Goal: Obtain resource: Download file/media

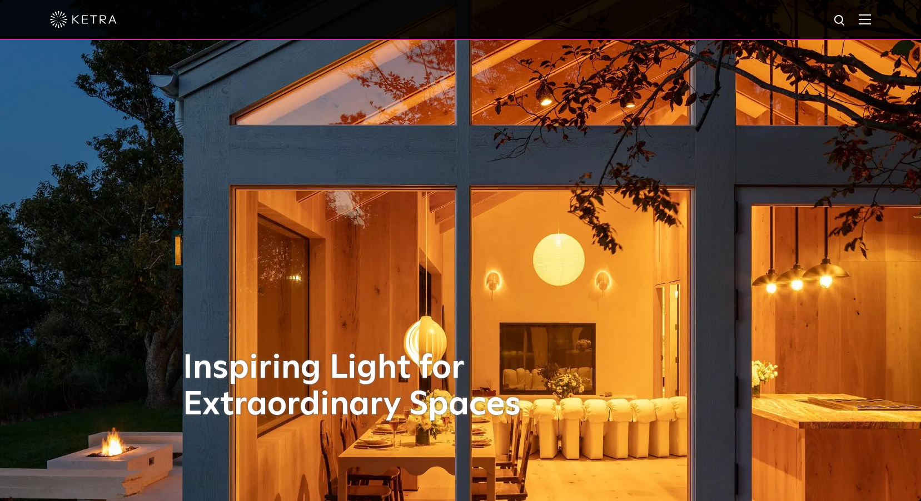
click at [871, 24] on img at bounding box center [865, 19] width 12 height 11
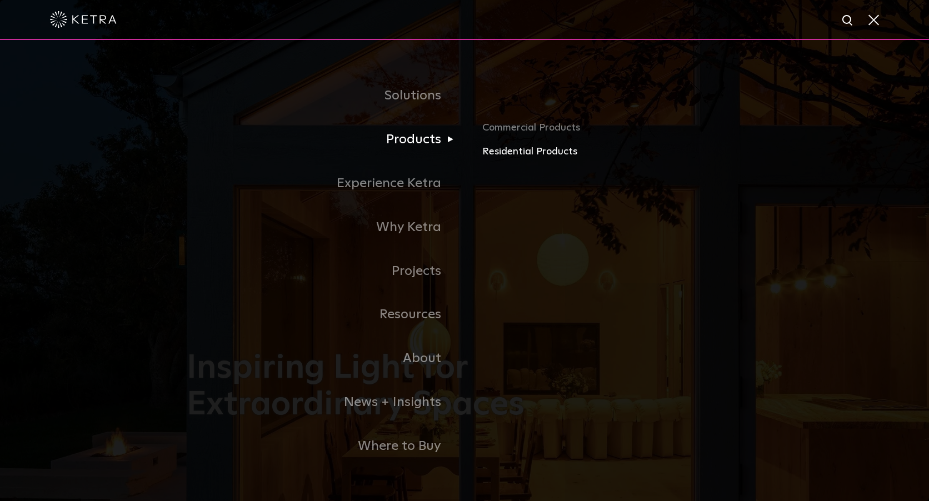
click at [503, 151] on link "Residential Products" at bounding box center [612, 152] width 260 height 16
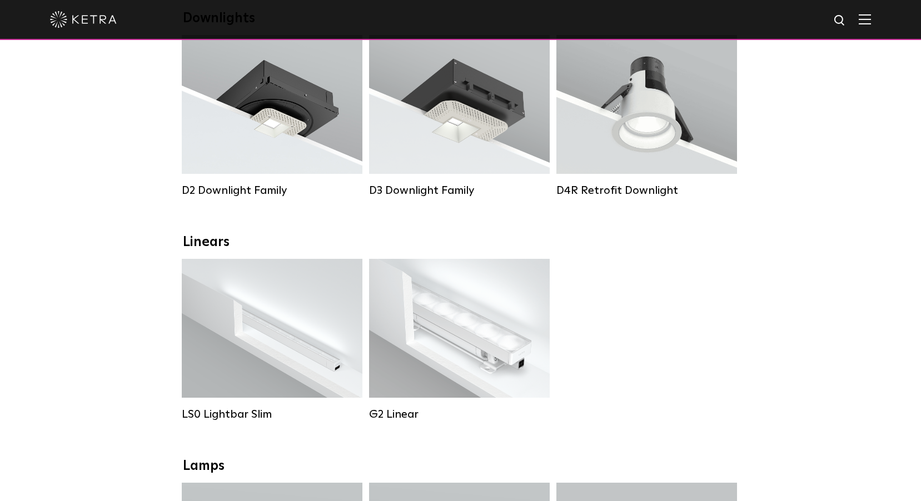
scroll to position [222, 0]
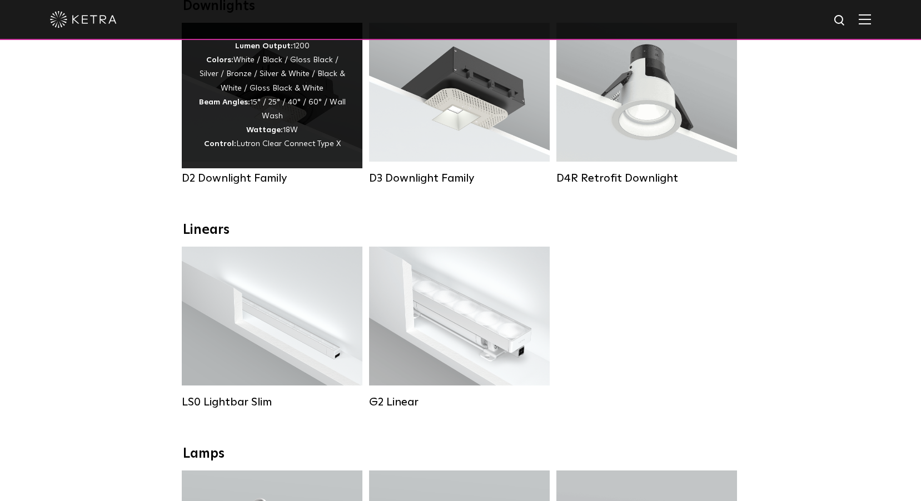
click at [251, 117] on div "Lumen Output: 1200 Colors: White / Black / Gloss Black / Silver / Bronze / Silv…" at bounding box center [271, 95] width 147 height 112
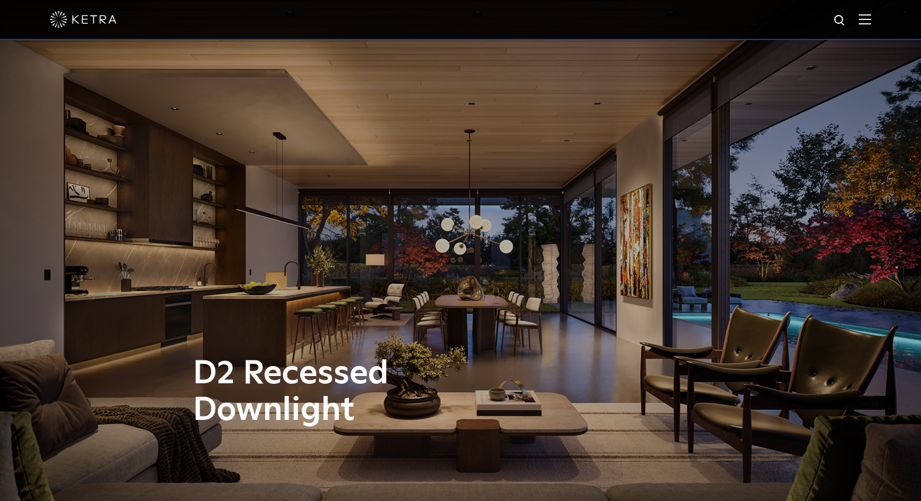
click at [879, 19] on div at bounding box center [460, 20] width 921 height 40
click at [871, 19] on img at bounding box center [865, 19] width 12 height 11
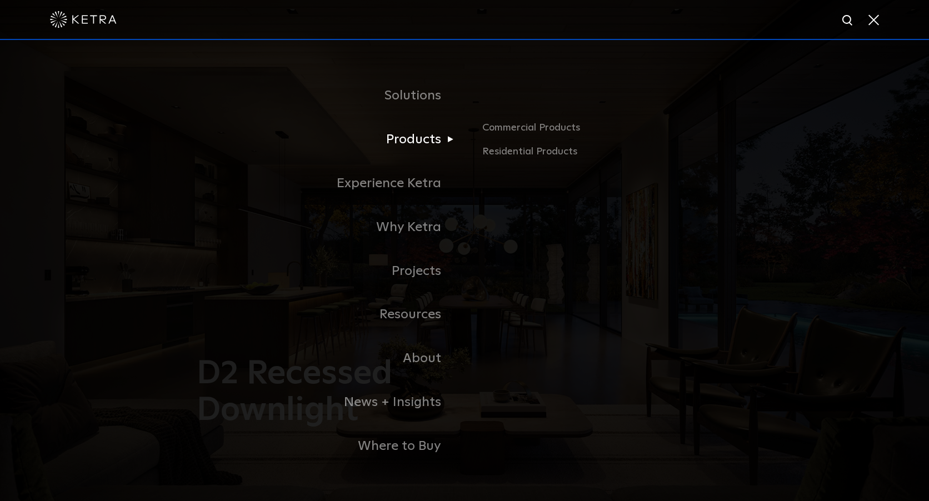
click at [395, 143] on link "Products" at bounding box center [326, 140] width 278 height 44
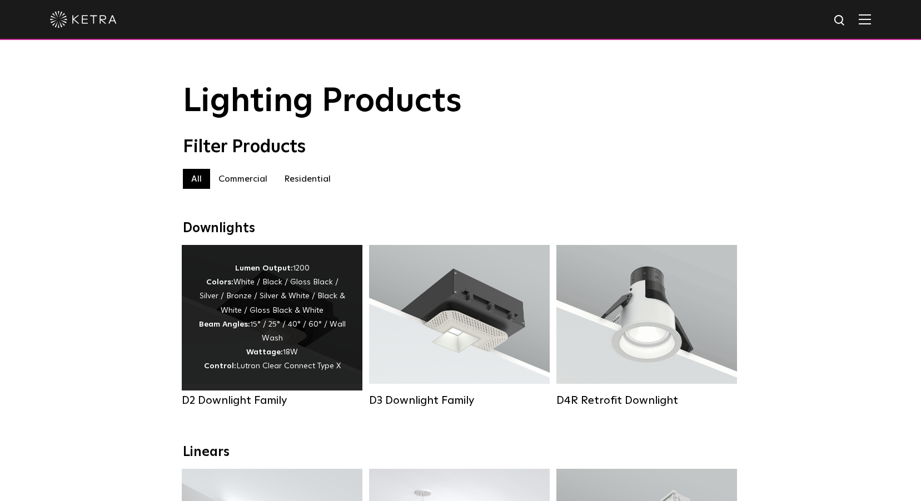
click at [308, 317] on div "Lumen Output: 1200 Colors: White / Black / Gloss Black / Silver / Bronze / Silv…" at bounding box center [271, 318] width 147 height 112
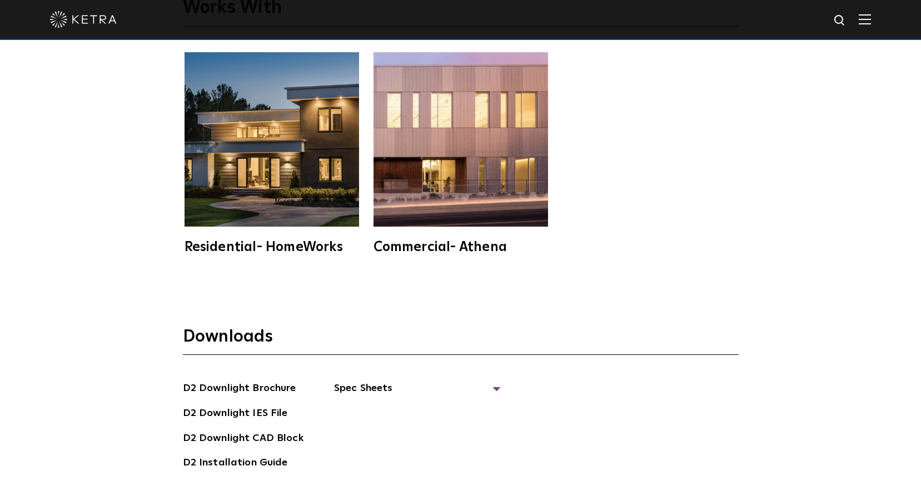
scroll to position [3057, 0]
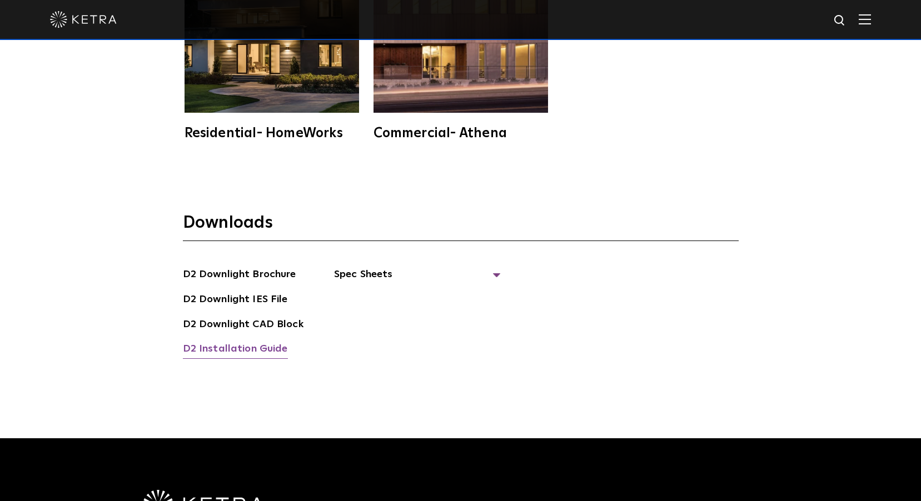
click at [256, 341] on link "D2 Installation Guide" at bounding box center [235, 350] width 105 height 18
